Goal: Information Seeking & Learning: Compare options

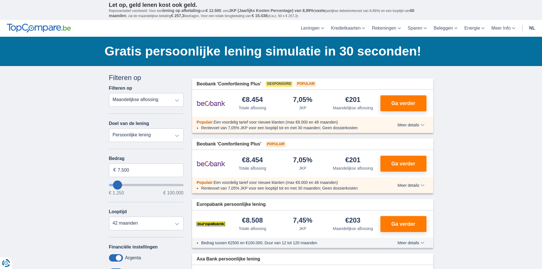
click at [139, 100] on select "Totale aflossing JKP Maandelijkse aflossing" at bounding box center [146, 100] width 75 height 14
click at [109, 93] on select "Totale aflossing JKP Maandelijkse aflossing" at bounding box center [146, 100] width 75 height 14
click at [135, 139] on select "Persoonlijke lening Auto Moto / fiets Mobilhome / caravan Renovatie Energie Sch…" at bounding box center [146, 135] width 75 height 14
select select "moto"
click at [109, 128] on select "Persoonlijke lening Auto Moto / fiets Mobilhome / caravan Renovatie Energie Sch…" at bounding box center [146, 135] width 75 height 14
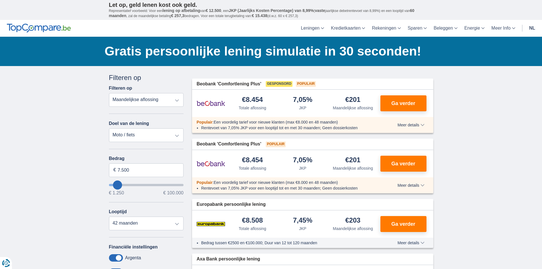
type input "15.000"
type input "15250"
select select "60"
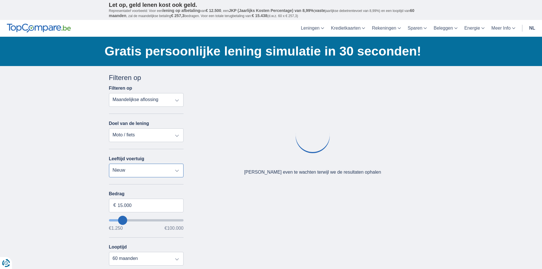
click at [130, 169] on select "Nieuw 0-1 jaar 1-2 jaar 2-3 jaar 3-4 jaar 4-5 jaar 5+ jaar" at bounding box center [146, 171] width 75 height 14
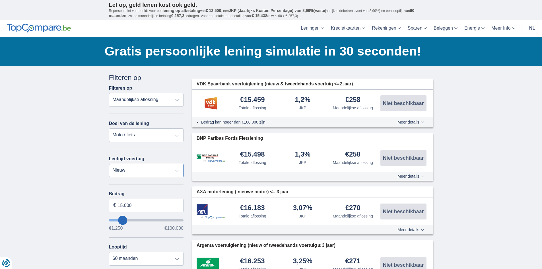
click at [109, 164] on select "Nieuw 0-1 jaar 1-2 jaar 2-3 jaar 3-4 jaar 4-5 jaar 5+ jaar" at bounding box center [146, 171] width 75 height 14
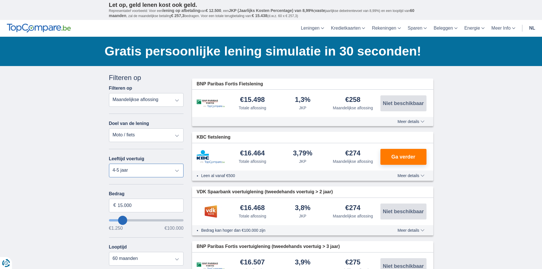
scroll to position [28, 0]
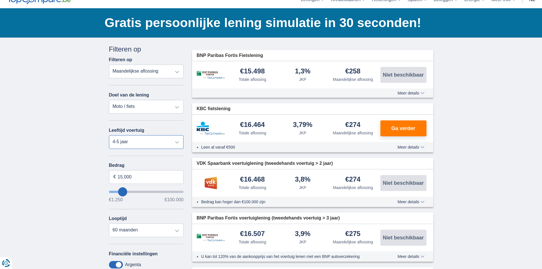
click at [156, 143] on select "Nieuw 0-1 jaar 1-2 jaar 2-3 jaar 3-4 jaar 4-5 jaar 5+ jaar" at bounding box center [146, 142] width 75 height 14
select select "0-1"
click at [109, 135] on select "Nieuw 0-1 jaar 1-2 jaar 2-3 jaar 3-4 jaar 4-5 jaar 5+ jaar" at bounding box center [146, 142] width 75 height 14
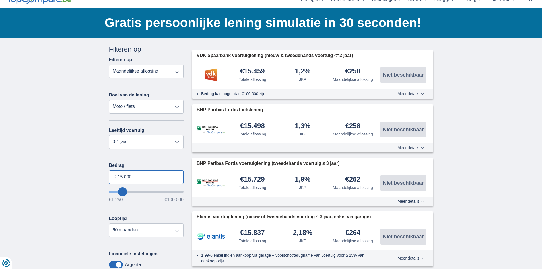
click at [137, 177] on input "15.000" at bounding box center [146, 177] width 75 height 14
drag, startPoint x: 137, startPoint y: 177, endPoint x: 118, endPoint y: 179, distance: 18.9
click at [118, 179] on input "15.000" at bounding box center [146, 177] width 75 height 14
type input "14.000"
type input "14250"
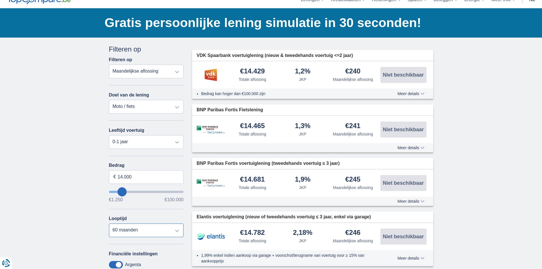
click at [161, 232] on select "12 maanden 18 maanden 24 maanden 30 maanden 36 maanden 42 maanden 48 maanden 60…" at bounding box center [146, 230] width 75 height 14
click at [109, 223] on select "12 maanden 18 maanden 24 maanden 30 maanden 36 maanden 42 maanden 48 maanden 60…" at bounding box center [146, 230] width 75 height 14
click at [166, 229] on select "12 maanden 18 maanden 24 maanden 30 maanden 36 maanden 42 maanden 48 maanden 60…" at bounding box center [146, 230] width 75 height 14
select select "60"
click at [109, 223] on select "12 maanden 18 maanden 24 maanden 30 maanden 36 maanden 42 maanden 48 maanden 60…" at bounding box center [146, 230] width 75 height 14
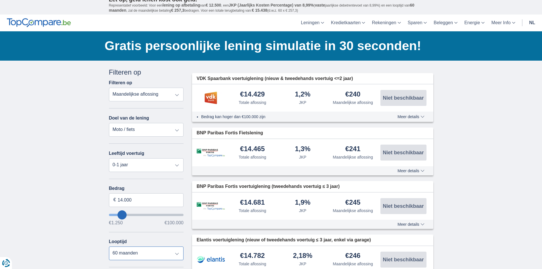
scroll to position [0, 0]
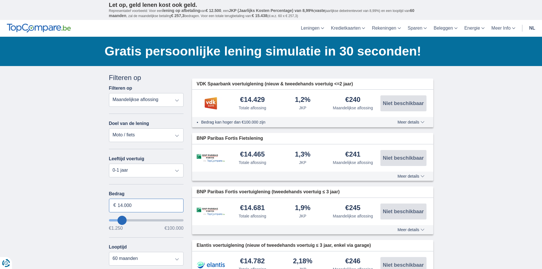
drag, startPoint x: 127, startPoint y: 205, endPoint x: 107, endPoint y: 208, distance: 20.4
click at [107, 208] on div "Annuleren Filters Filteren op Filteren op Totale aflossing JKP Maandelijkse afl…" at bounding box center [146, 226] width 83 height 306
type input "21.000"
type input "21250"
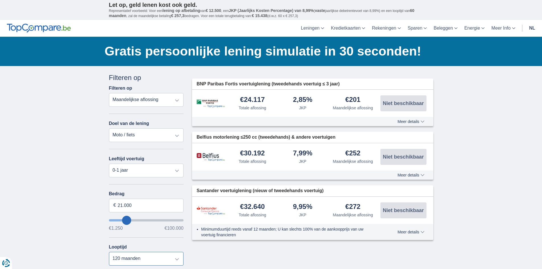
click at [134, 259] on select "12 maanden 18 maanden 24 maanden 30 maanden 36 maanden 42 maanden 48 maanden 60…" at bounding box center [146, 259] width 75 height 14
click at [109, 252] on select "12 maanden 18 maanden 24 maanden 30 maanden 36 maanden 42 maanden 48 maanden 60…" at bounding box center [146, 259] width 75 height 14
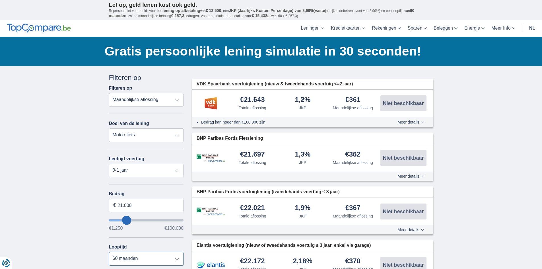
click at [146, 258] on select "12 maanden 18 maanden 24 maanden 30 maanden 36 maanden 42 maanden 48 maanden 60…" at bounding box center [146, 259] width 75 height 14
select select "48"
click at [109, 252] on select "12 maanden 18 maanden 24 maanden 30 maanden 36 maanden 42 maanden 48 maanden 60…" at bounding box center [146, 259] width 75 height 14
drag, startPoint x: 132, startPoint y: 207, endPoint x: 107, endPoint y: 207, distance: 24.8
click at [107, 207] on div "Annuleren Filters Filteren op Filteren op Totale aflossing JKP Maandelijkse afl…" at bounding box center [146, 226] width 83 height 306
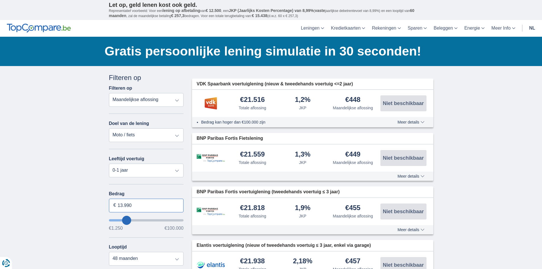
type input "13.990"
type input "14250"
select select "60"
click at [136, 170] on select "Nieuw 0-1 jaar 1-2 jaar 2-3 jaar 3-4 jaar 4-5 jaar 5+ jaar" at bounding box center [146, 171] width 75 height 14
select select "3-4"
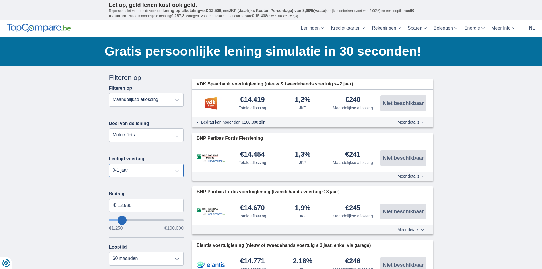
click at [109, 164] on select "Nieuw 0-1 jaar 1-2 jaar 2-3 jaar 3-4 jaar 4-5 jaar 5+ jaar" at bounding box center [146, 171] width 75 height 14
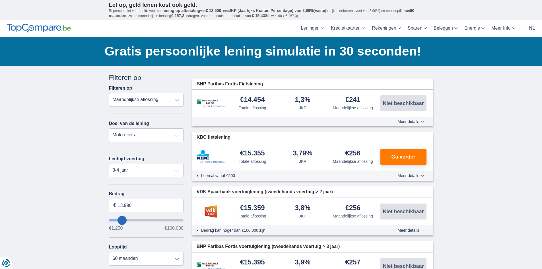
click at [416, 121] on span "Meer details" at bounding box center [411, 122] width 27 height 4
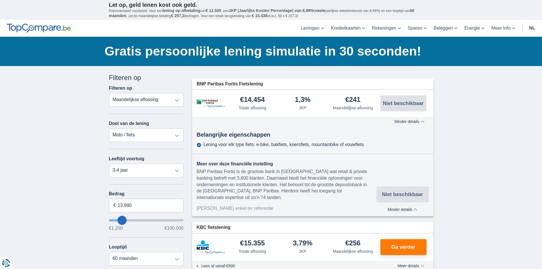
click at [407, 121] on span "Minder details" at bounding box center [410, 122] width 30 height 4
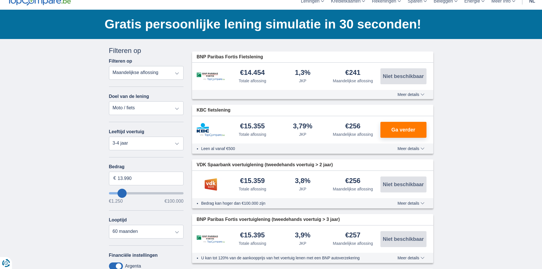
scroll to position [28, 0]
